Goal: Find specific page/section: Find specific page/section

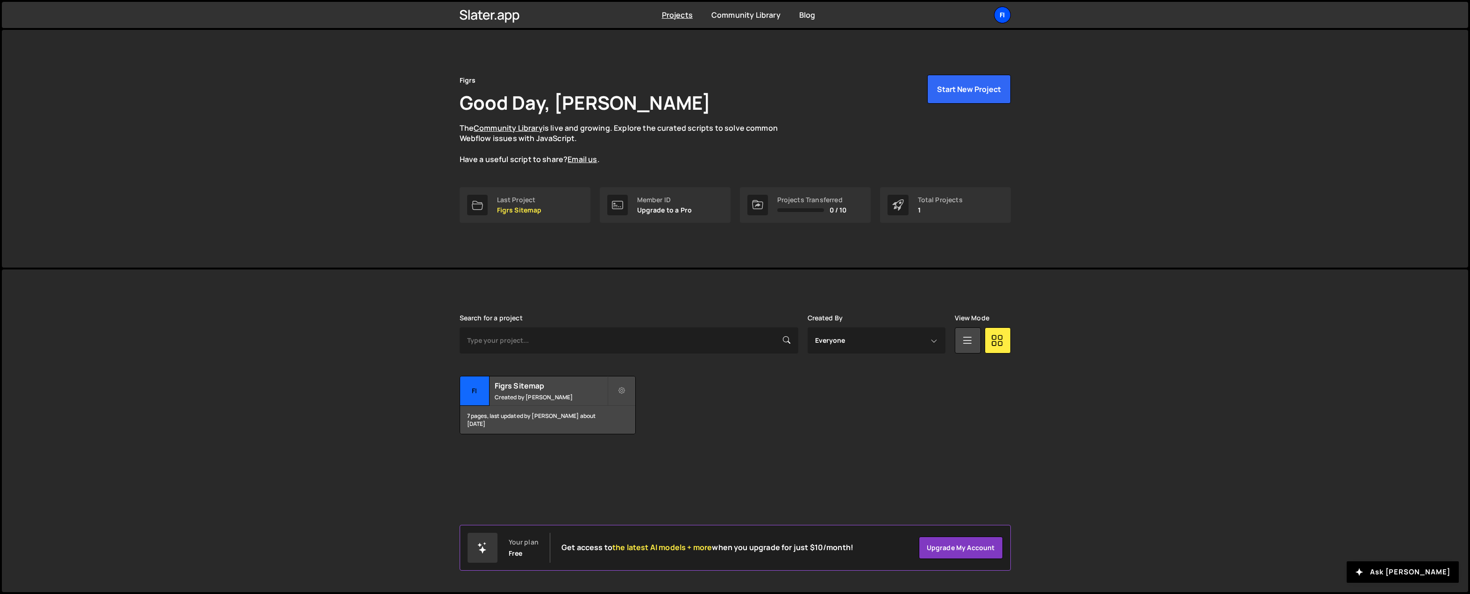
click at [1002, 17] on div "Fi" at bounding box center [1002, 15] width 17 height 17
click at [926, 69] on link "Account" at bounding box center [953, 71] width 116 height 16
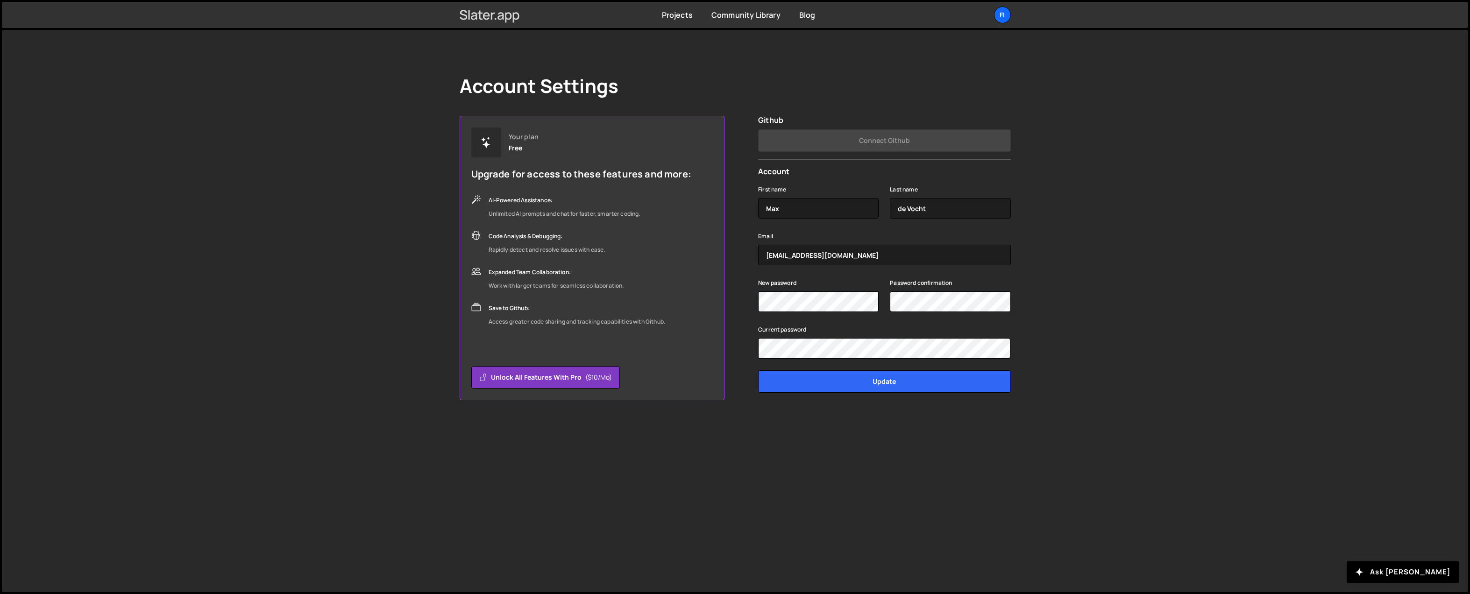
click at [489, 19] on icon at bounding box center [490, 15] width 60 height 16
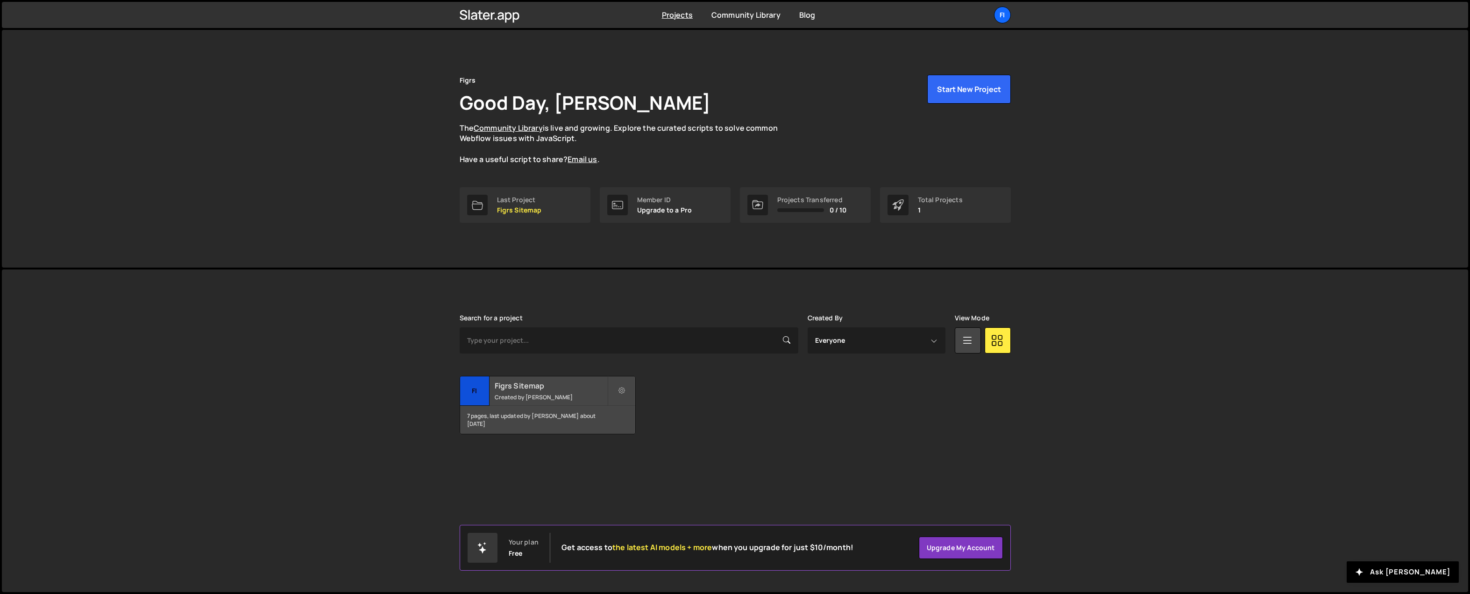
click at [541, 384] on h2 "Figrs Sitemap" at bounding box center [551, 386] width 113 height 10
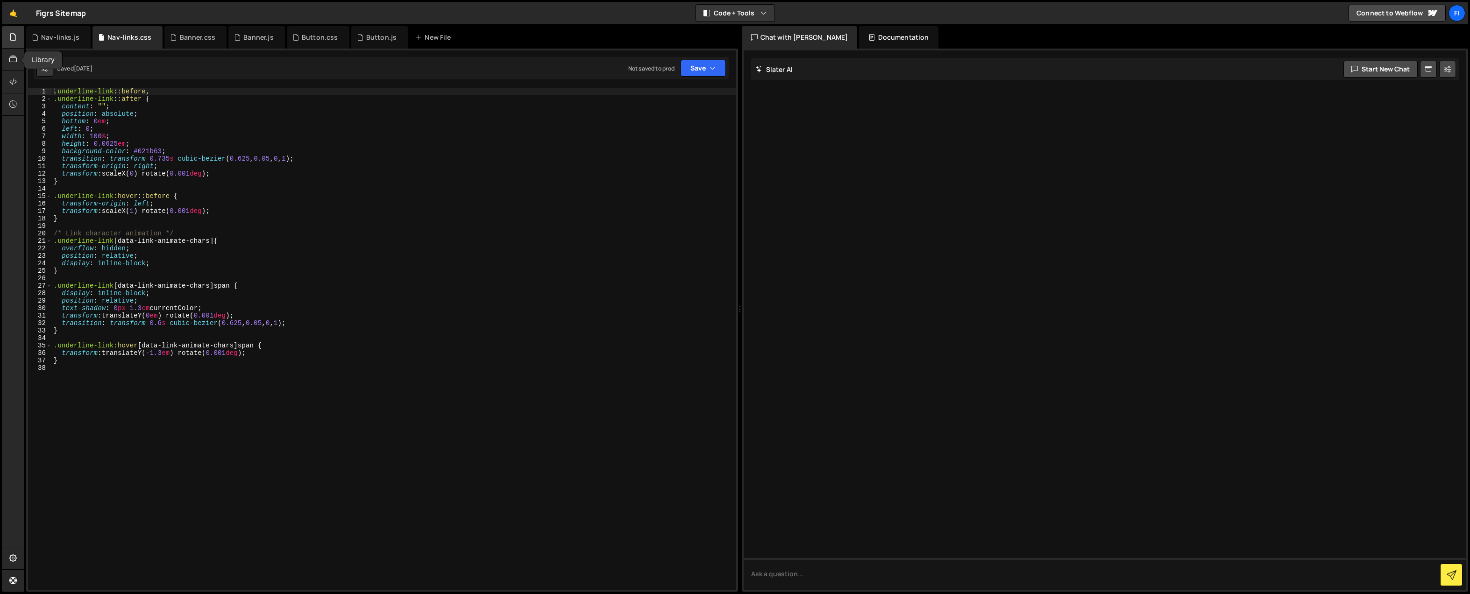
click at [10, 39] on icon at bounding box center [12, 37] width 7 height 10
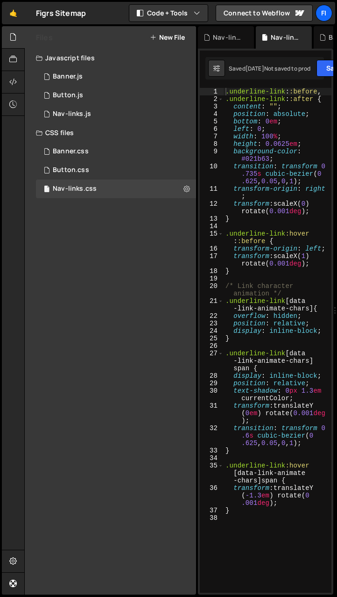
drag, startPoint x: 196, startPoint y: 135, endPoint x: 188, endPoint y: 135, distance: 7.5
click at [188, 135] on div "CSS files" at bounding box center [110, 132] width 171 height 19
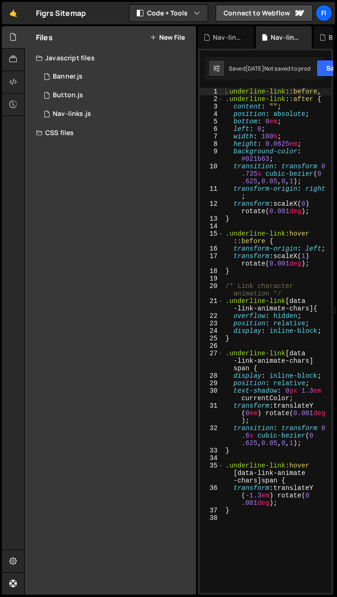
click at [197, 134] on div "Files New File Javascript files 0 Banner.js 0 0 Button.js 0 0 Nav-links.js 0" at bounding box center [180, 310] width 313 height 569
click at [14, 81] on icon at bounding box center [12, 82] width 7 height 10
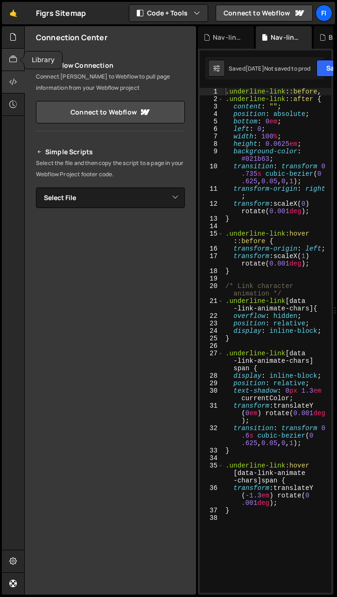
click at [7, 61] on div at bounding box center [13, 60] width 23 height 22
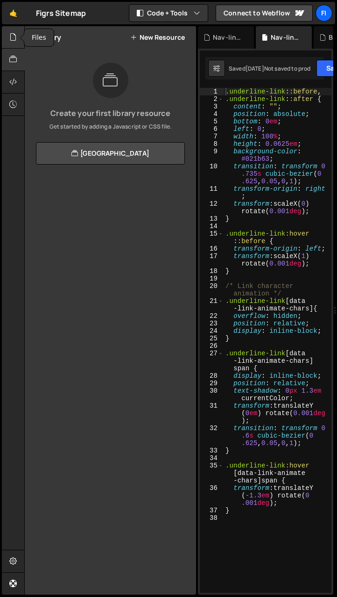
click at [14, 43] on div at bounding box center [13, 37] width 23 height 22
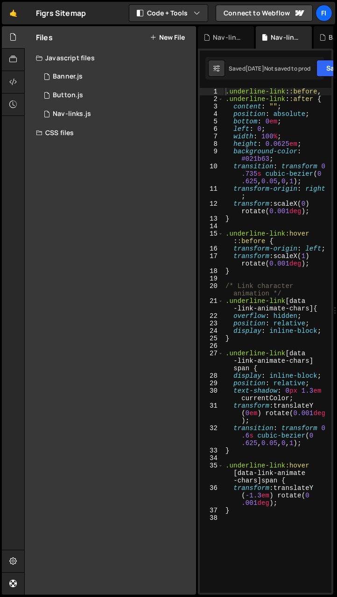
click at [67, 128] on div "CSS files" at bounding box center [110, 132] width 171 height 19
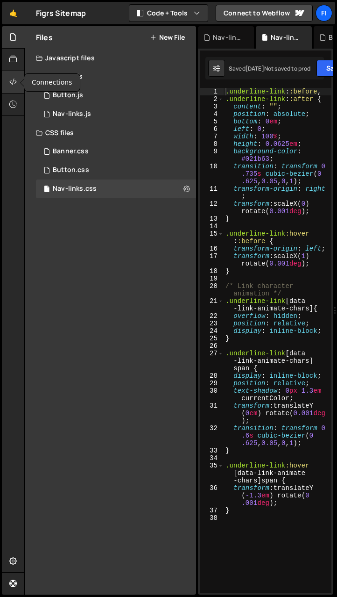
click at [12, 79] on icon at bounding box center [12, 82] width 7 height 10
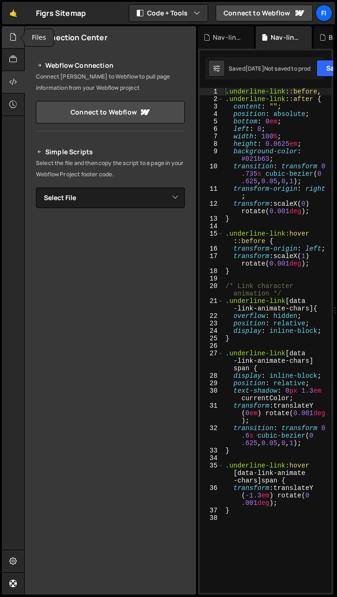
click at [14, 45] on div at bounding box center [13, 37] width 23 height 22
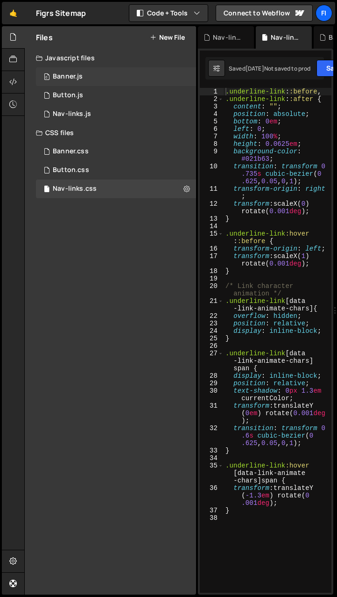
click at [178, 74] on div "0 Banner.js 0" at bounding box center [116, 76] width 160 height 19
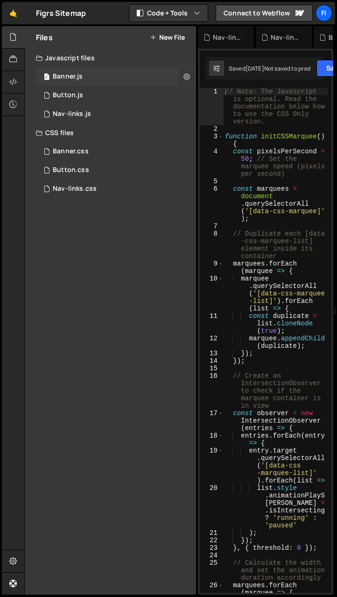
click at [185, 76] on icon at bounding box center [187, 76] width 7 height 9
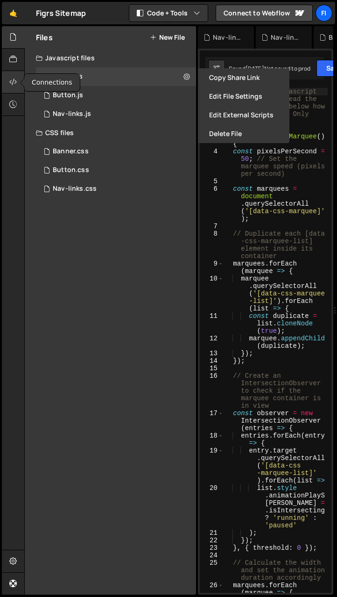
click at [17, 80] on div at bounding box center [13, 82] width 23 height 22
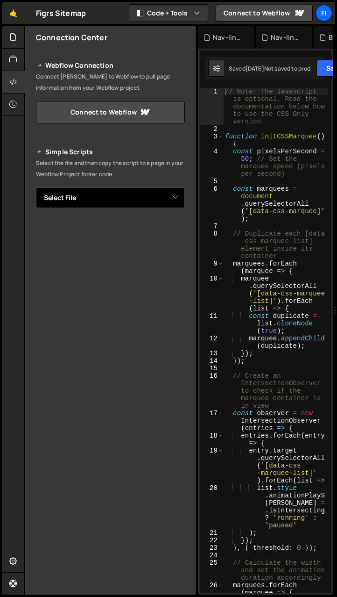
click at [118, 206] on select "Select File Banner.js Button.js Nav-links.js Banner.css Button.css Nav-links.css" at bounding box center [110, 197] width 149 height 21
click at [36, 187] on select "Select File Banner.js Button.js Nav-links.js Banner.css Button.css Nav-links.css" at bounding box center [110, 197] width 149 height 21
click at [134, 201] on select "Select File Banner.js Button.js Nav-links.js Banner.css Button.css Nav-links.css" at bounding box center [110, 197] width 149 height 21
select select "41548"
click at [36, 187] on select "Select File Banner.js Button.js Nav-links.js Banner.css Button.css Nav-links.css" at bounding box center [110, 197] width 149 height 21
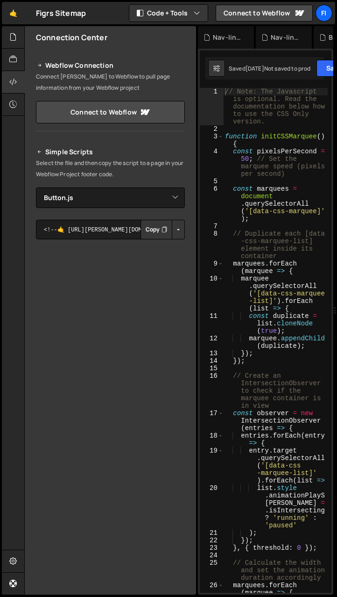
click at [172, 228] on button "Button group with nested dropdown" at bounding box center [178, 230] width 13 height 20
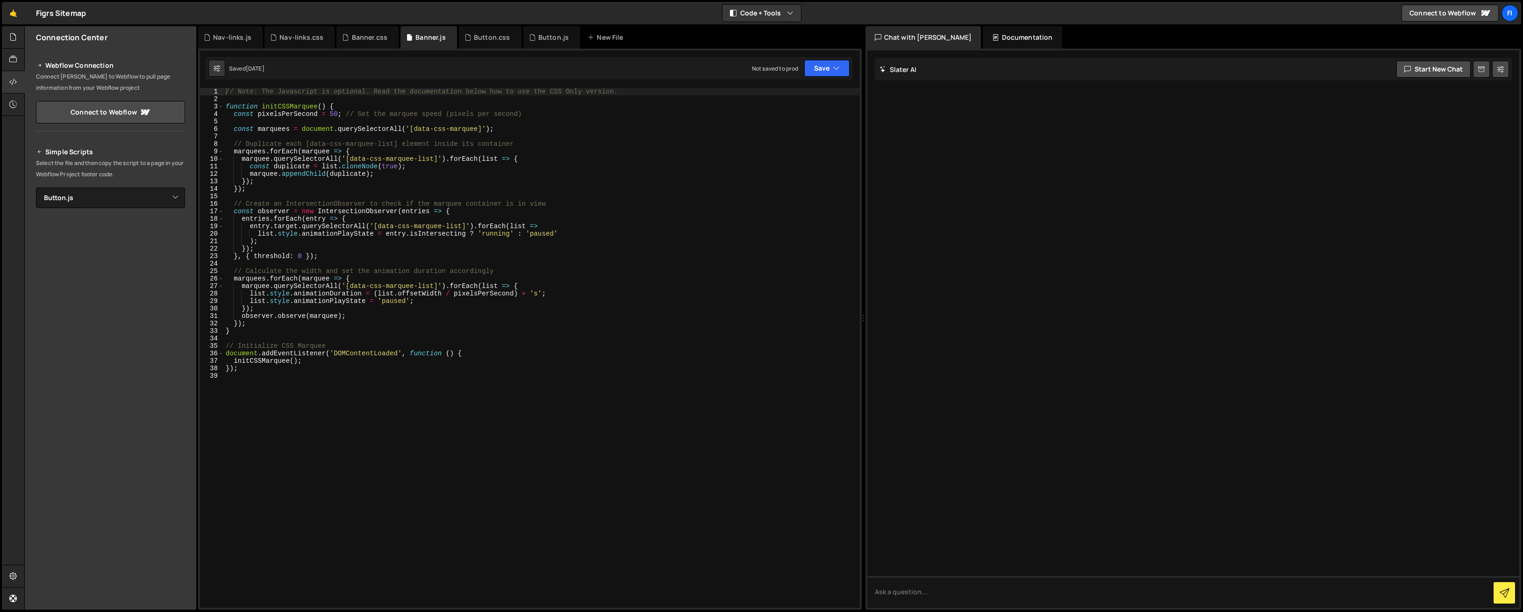
select select "41548"
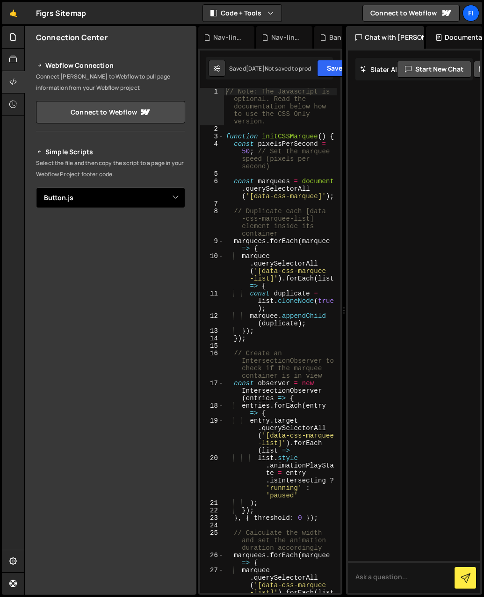
click at [144, 194] on select "Select File Banner.js Button.js Nav-links.js Banner.css Button.css Nav-links.css" at bounding box center [110, 197] width 149 height 21
click at [36, 187] on select "Select File Banner.js Button.js Nav-links.js Banner.css Button.css Nav-links.css" at bounding box center [110, 197] width 149 height 21
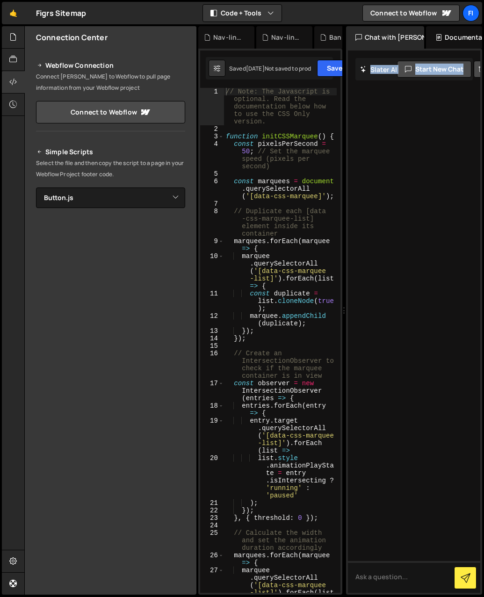
drag, startPoint x: 346, startPoint y: 254, endPoint x: 393, endPoint y: 254, distance: 47.2
click at [393, 254] on div "Slater AI Start new chat Select a page to chat with Slater Slater Documentation…" at bounding box center [414, 322] width 136 height 546
click at [347, 172] on div "Slater AI Start new chat Select a page to chat with Slater Slater Documentation…" at bounding box center [414, 322] width 136 height 546
click at [377, 35] on div "Chat with Slater AI" at bounding box center [385, 37] width 78 height 22
click at [411, 35] on div "Chat with Slater AI" at bounding box center [385, 37] width 78 height 22
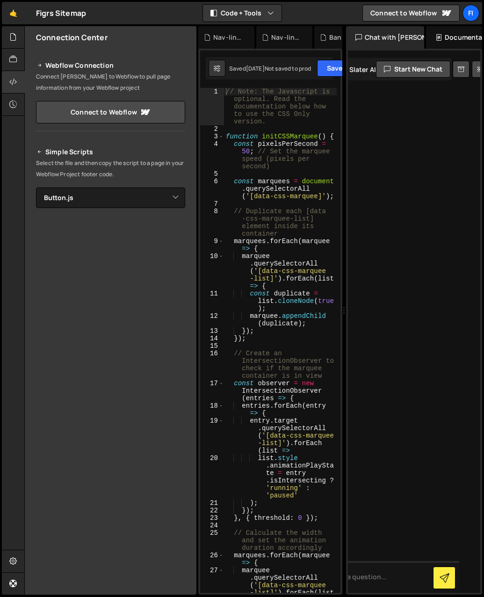
scroll to position [0, 29]
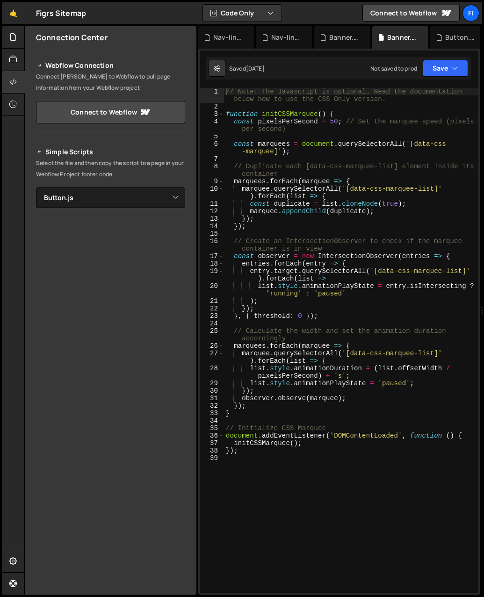
drag, startPoint x: 344, startPoint y: 477, endPoint x: 466, endPoint y: 469, distance: 122.2
click at [466, 469] on div "Files New File Javascript files 0 Banner.js 0 0 Button.js 0 0 Nav-links.js 0" at bounding box center [253, 310] width 459 height 569
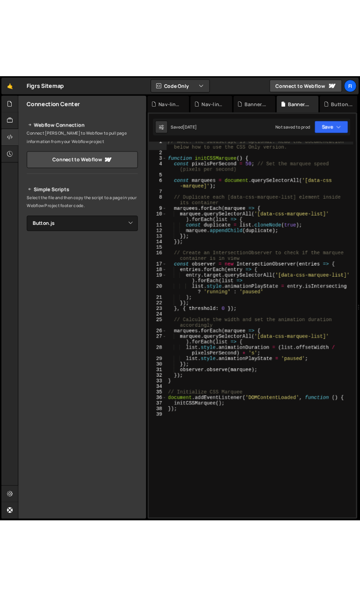
scroll to position [0, 0]
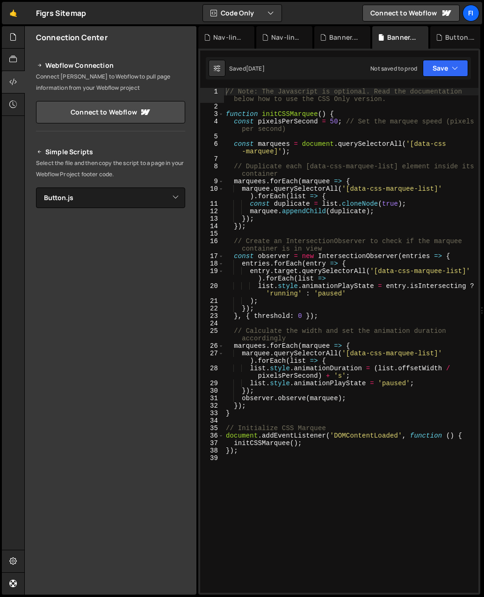
click at [1, 289] on div "Hold on a sec... Are you certain you wish to leave this page? Any changes you'v…" at bounding box center [242, 298] width 484 height 597
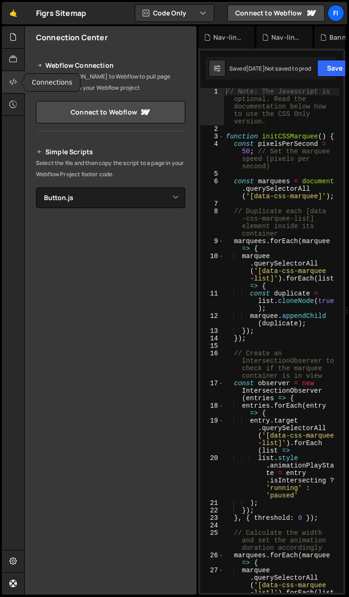
click at [16, 80] on icon at bounding box center [12, 82] width 7 height 10
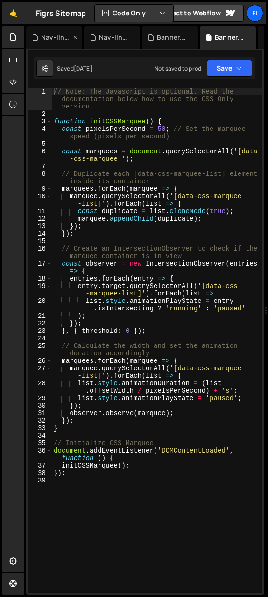
click at [56, 34] on div "Nav-links.js" at bounding box center [56, 37] width 30 height 9
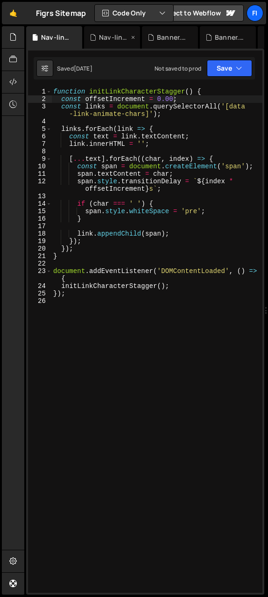
click at [112, 34] on div "Nav-links.css" at bounding box center [114, 37] width 30 height 9
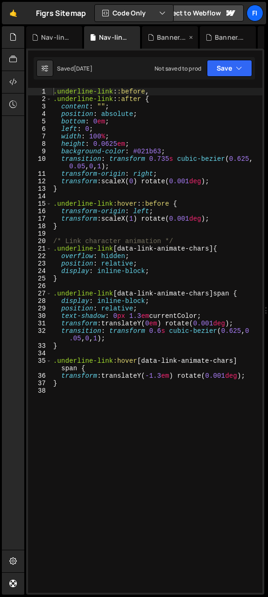
click at [155, 39] on div "Banner.css" at bounding box center [167, 37] width 39 height 9
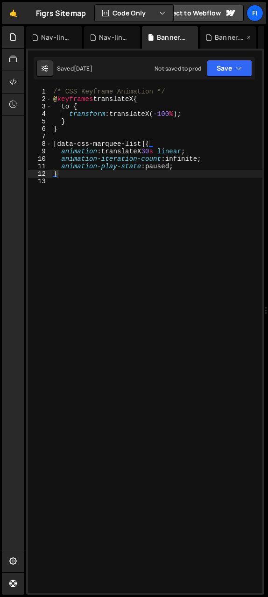
click at [218, 35] on div "Banner.js" at bounding box center [230, 37] width 30 height 9
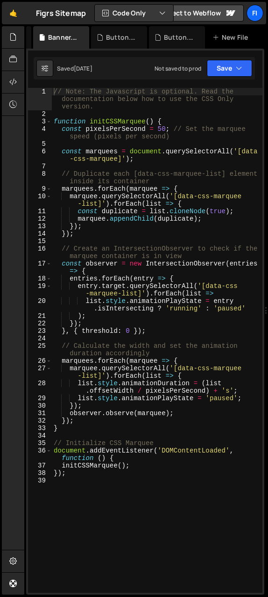
scroll to position [0, 167]
click at [182, 35] on div "Button.js" at bounding box center [179, 37] width 30 height 9
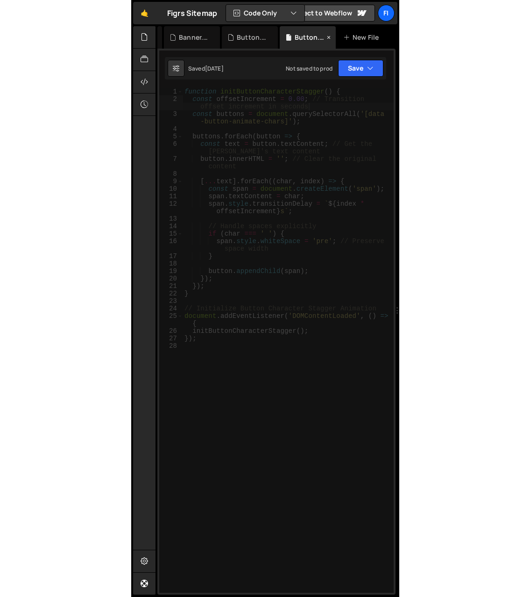
scroll to position [0, 0]
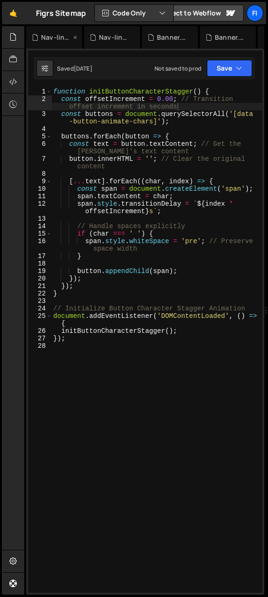
click at [57, 38] on div "Nav-links.js" at bounding box center [56, 37] width 30 height 9
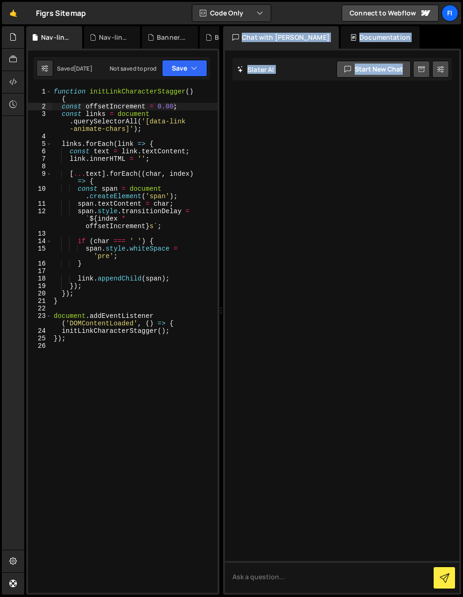
drag, startPoint x: 463, startPoint y: 293, endPoint x: 429, endPoint y: 289, distance: 34.3
click at [423, 290] on div "Files New File Javascript files 0 Banner.js 0 0 Button.js 0 0 Nav-links.js 0" at bounding box center [243, 310] width 439 height 569
